Goal: Task Accomplishment & Management: Use online tool/utility

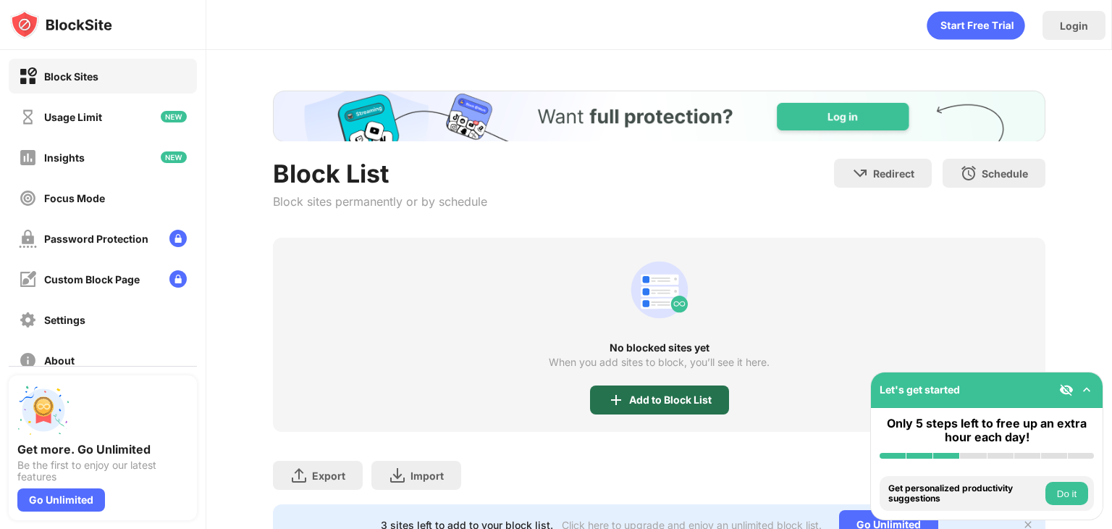
click at [653, 398] on div "Add to Block List" at bounding box center [670, 400] width 83 height 12
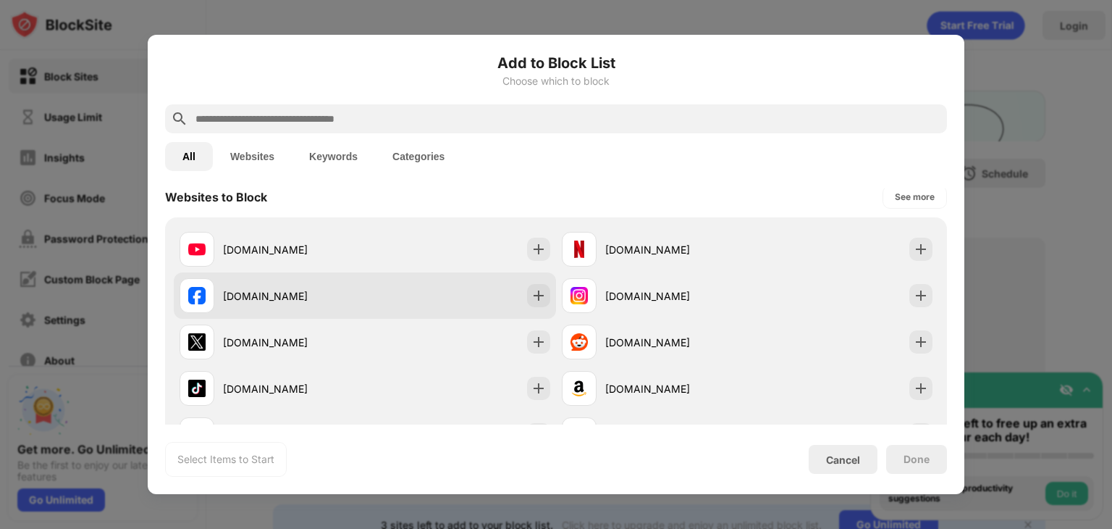
scroll to position [290, 0]
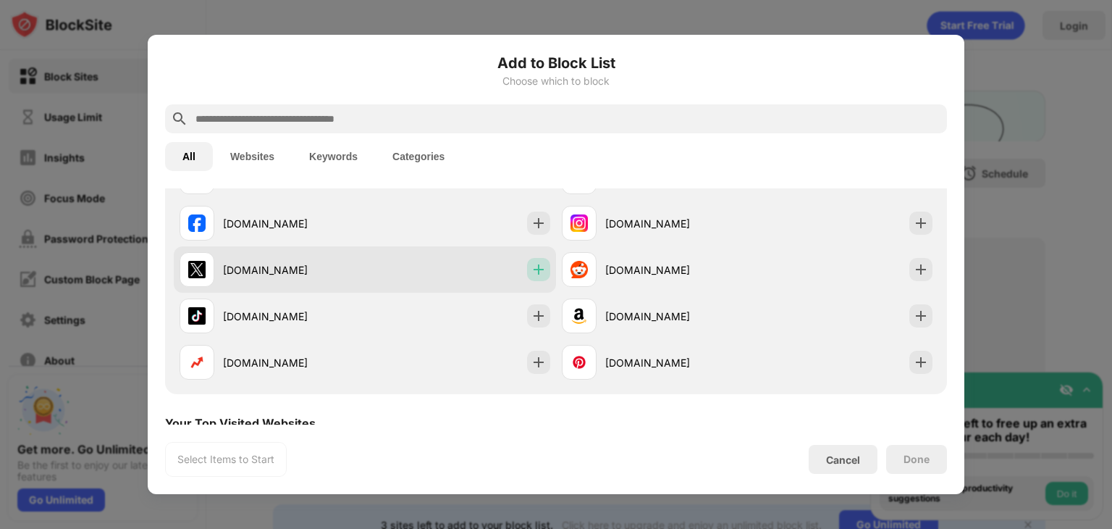
click at [539, 270] on img at bounding box center [539, 269] width 14 height 14
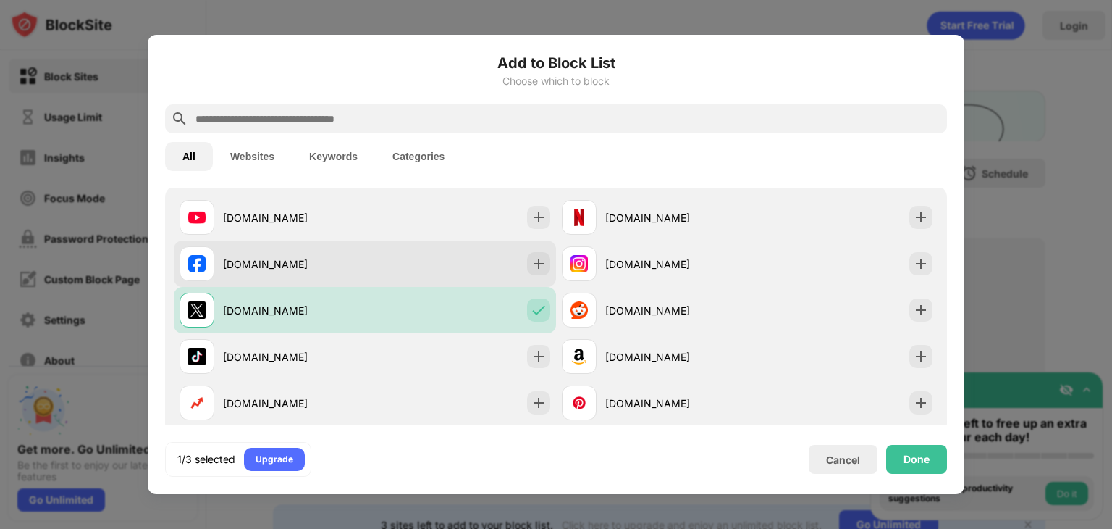
scroll to position [217, 0]
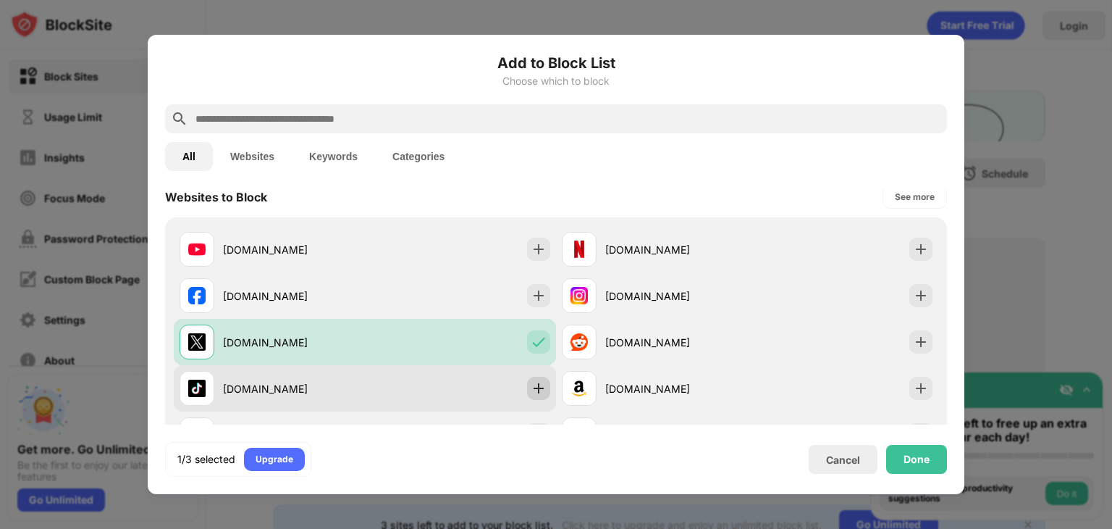
click at [532, 387] on img at bounding box center [539, 388] width 14 height 14
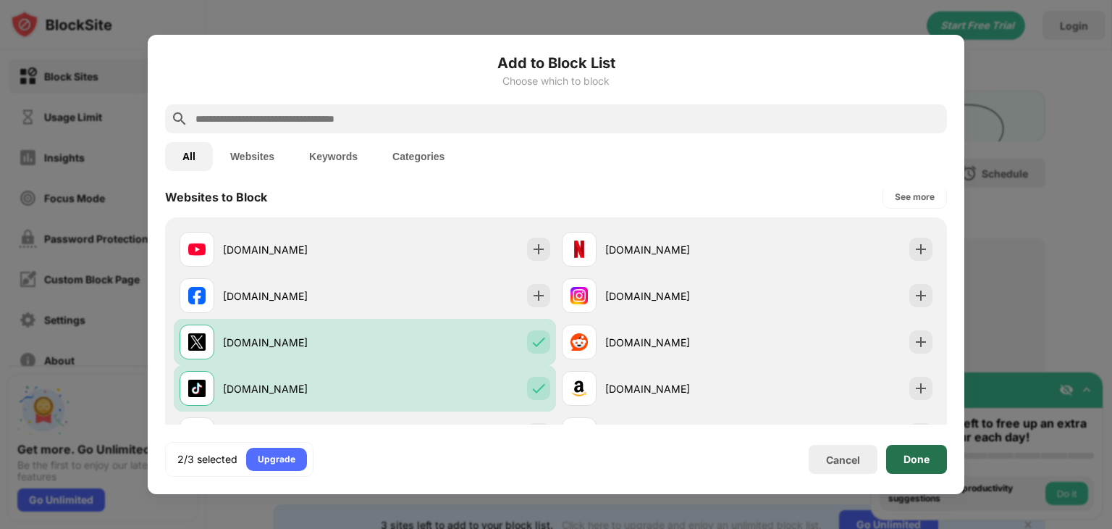
click at [904, 455] on div "Done" at bounding box center [917, 459] width 26 height 12
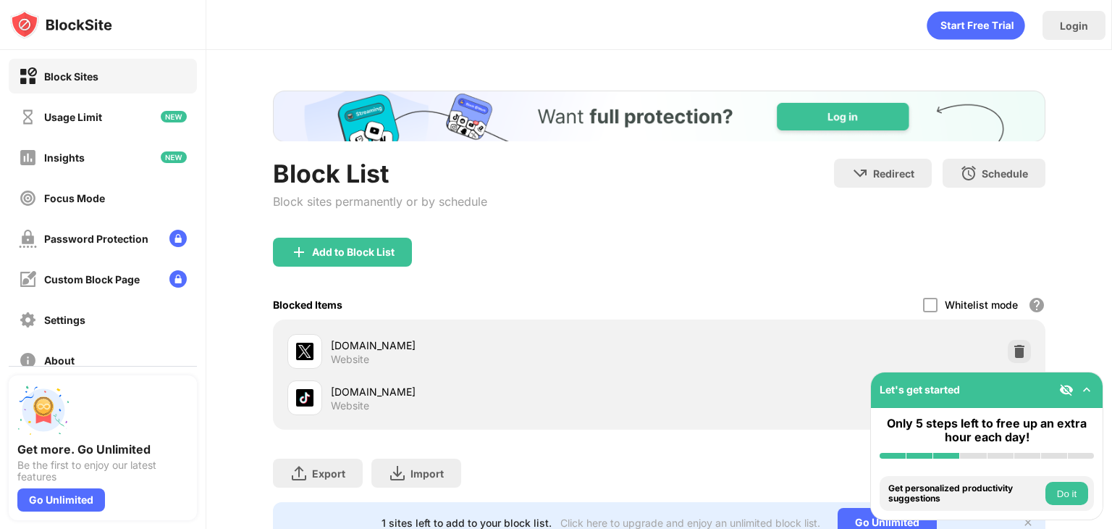
scroll to position [0, 0]
